Goal: Transaction & Acquisition: Purchase product/service

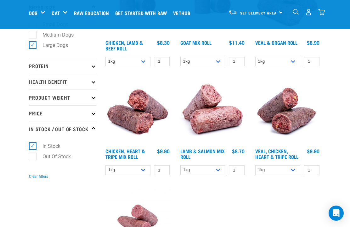
scroll to position [125, 0]
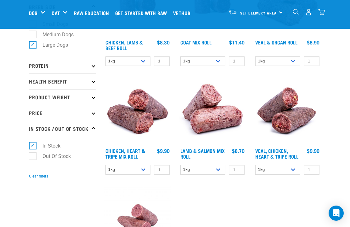
click at [218, 166] on select "1kg Bulk (10kg)" at bounding box center [202, 170] width 45 height 10
select select "913"
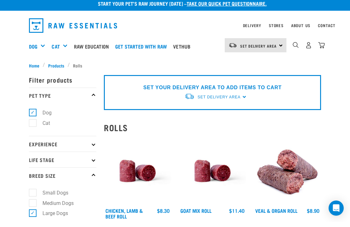
scroll to position [5, 0]
click at [281, 24] on link "Stores" at bounding box center [276, 25] width 15 height 2
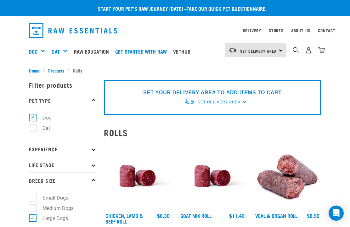
select select "913"
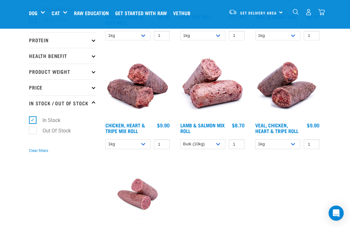
scroll to position [153, 0]
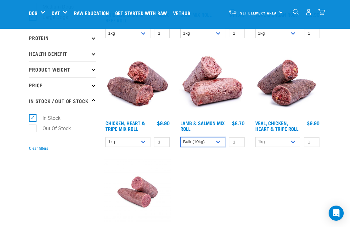
click at [221, 140] on select "1kg Bulk (10kg)" at bounding box center [202, 142] width 45 height 10
click at [223, 138] on select "1kg Bulk (10kg)" at bounding box center [202, 142] width 45 height 10
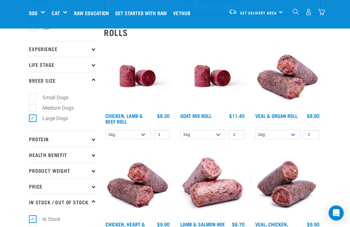
scroll to position [49, 0]
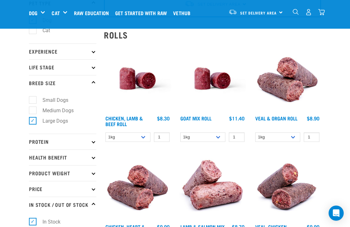
click at [41, 137] on p "Protein" at bounding box center [62, 142] width 67 height 16
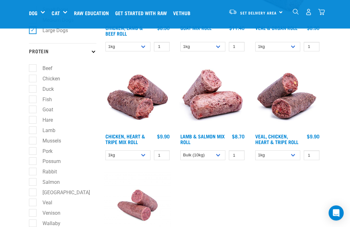
scroll to position [143, 0]
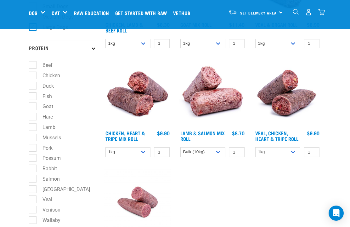
click at [32, 167] on label "Rabbit" at bounding box center [45, 168] width 27 height 8
click at [32, 167] on input "Rabbit" at bounding box center [31, 167] width 4 height 4
checkbox input "true"
click at [32, 154] on label "Possum" at bounding box center [47, 158] width 31 height 8
click at [32, 155] on input "Possum" at bounding box center [31, 157] width 4 height 4
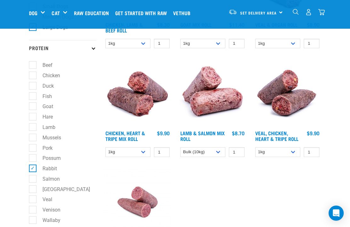
checkbox input "true"
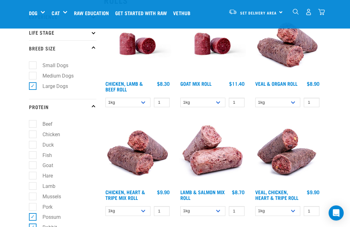
scroll to position [84, 0]
click at [33, 157] on label "Fish" at bounding box center [43, 155] width 22 height 8
click at [33, 156] on input "Fish" at bounding box center [31, 154] width 4 height 4
checkbox input "true"
click at [33, 161] on label "Goat" at bounding box center [43, 165] width 23 height 8
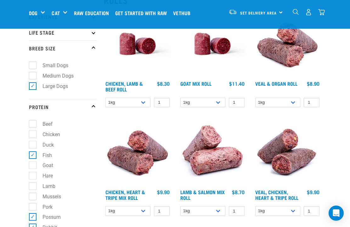
click at [33, 162] on input "Goat" at bounding box center [31, 164] width 4 height 4
checkbox input "true"
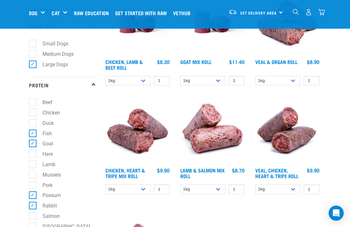
click at [33, 152] on label "Hare" at bounding box center [43, 154] width 23 height 8
click at [33, 152] on input "Hare" at bounding box center [31, 153] width 4 height 4
checkbox input "true"
click at [32, 161] on label "Lamb" at bounding box center [45, 164] width 26 height 8
click at [31, 161] on input "Lamb" at bounding box center [31, 163] width 4 height 4
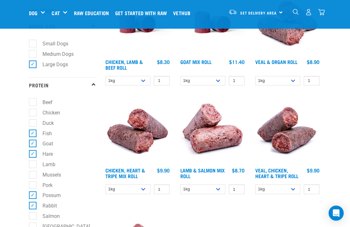
checkbox input "true"
click at [33, 173] on label "Mussels" at bounding box center [47, 175] width 31 height 8
click at [33, 173] on input "Mussels" at bounding box center [31, 173] width 4 height 4
checkbox input "true"
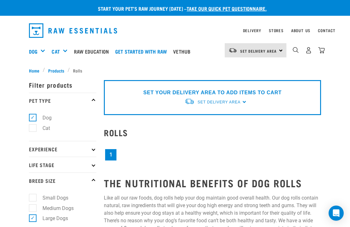
click at [56, 69] on span "Products" at bounding box center [56, 70] width 16 height 7
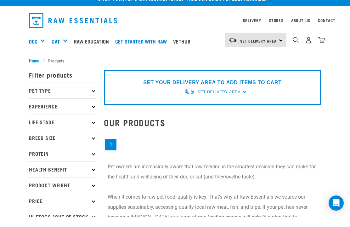
scroll to position [10, 0]
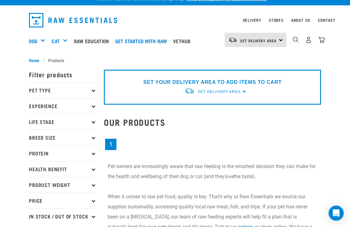
click at [43, 89] on p "Pet Type" at bounding box center [62, 90] width 67 height 16
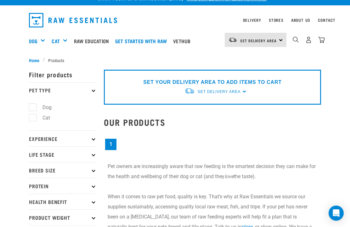
click at [32, 104] on label "Dog" at bounding box center [43, 107] width 22 height 8
click at [32, 104] on input "Dog" at bounding box center [31, 106] width 4 height 4
checkbox input "true"
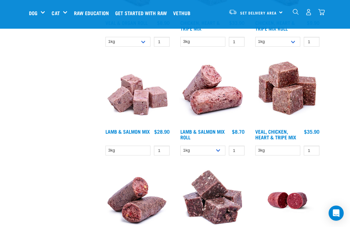
scroll to position [854, 0]
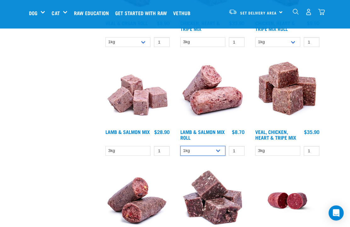
click at [219, 149] on select "1kg Bulk (10kg)" at bounding box center [202, 151] width 45 height 10
select select "913"
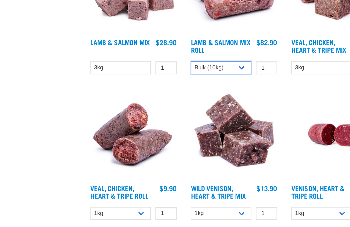
scroll to position [919, 0]
